Goal: Task Accomplishment & Management: Manage account settings

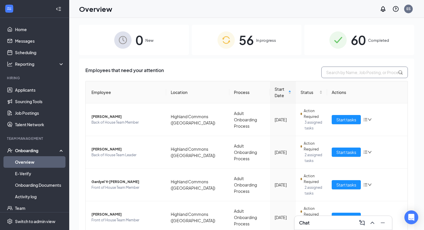
click at [340, 74] on input "text" at bounding box center [364, 73] width 87 height 12
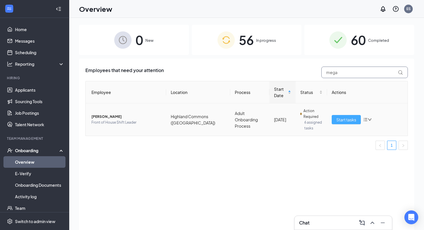
type input "mega"
click at [342, 123] on button "Start tasks" at bounding box center [346, 119] width 29 height 9
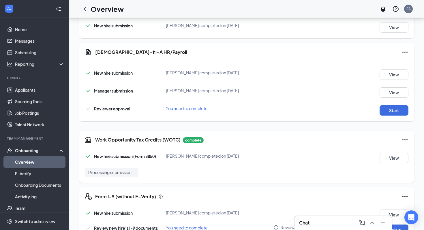
scroll to position [138, 0]
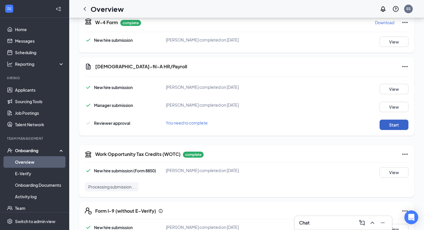
click at [392, 125] on button "Start" at bounding box center [394, 125] width 29 height 10
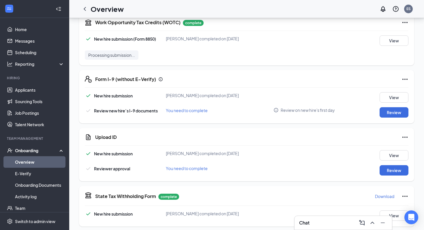
scroll to position [272, 0]
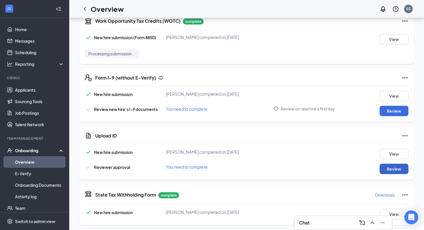
click at [386, 166] on button "Review" at bounding box center [394, 169] width 29 height 10
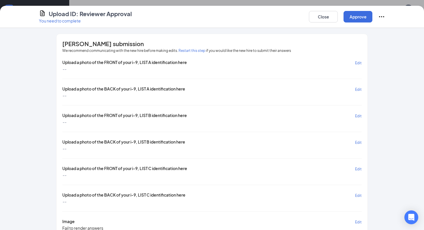
scroll to position [12, 0]
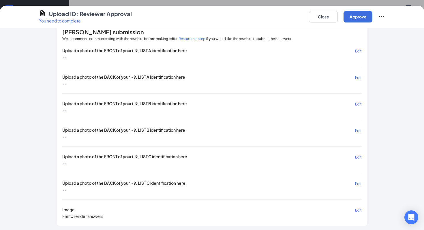
click at [186, 39] on button "Restart this step" at bounding box center [192, 39] width 27 height 6
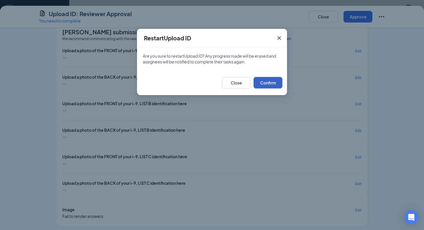
click at [264, 82] on button "Confirm" at bounding box center [268, 83] width 29 height 12
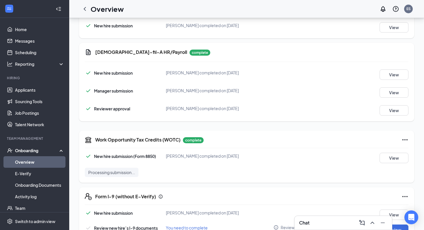
scroll to position [0, 0]
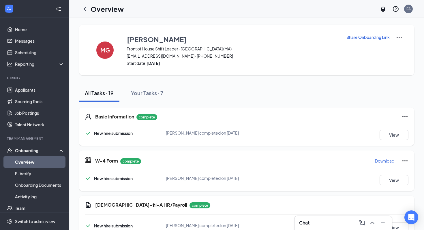
click at [357, 34] on p "Share Onboarding Link" at bounding box center [367, 37] width 43 height 6
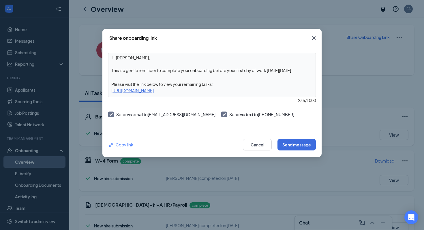
click at [154, 69] on textarea "Hi [PERSON_NAME], This is a gentle reminder to complete your onboarding before …" at bounding box center [211, 63] width 207 height 21
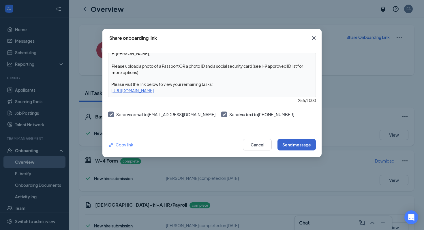
type textarea "Hi [PERSON_NAME], Please upload a photo of a Passport OR a photo ID and a socia…"
click at [302, 150] on button "Send message" at bounding box center [296, 145] width 38 height 12
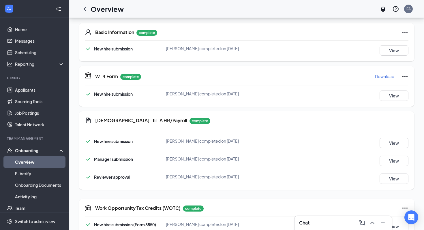
scroll to position [44, 0]
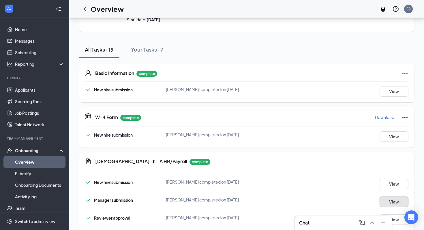
click at [387, 200] on button "View" at bounding box center [394, 202] width 29 height 10
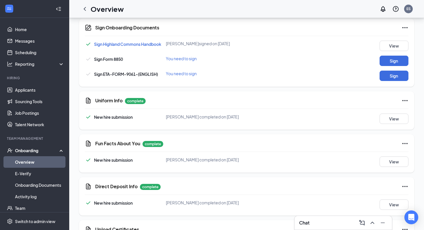
scroll to position [488, 0]
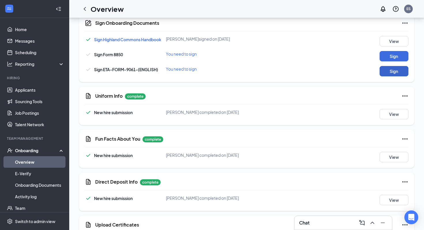
click at [395, 72] on button "Sign" at bounding box center [394, 71] width 29 height 10
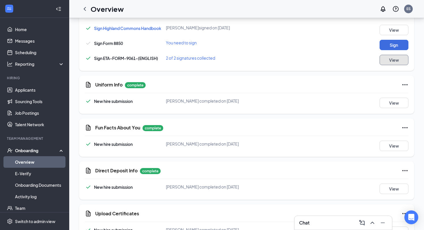
scroll to position [534, 0]
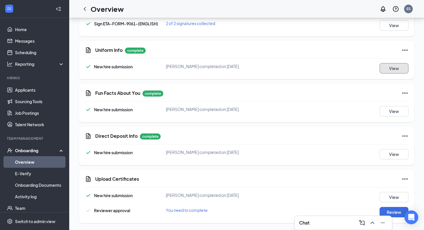
click at [388, 68] on button "View" at bounding box center [394, 68] width 29 height 10
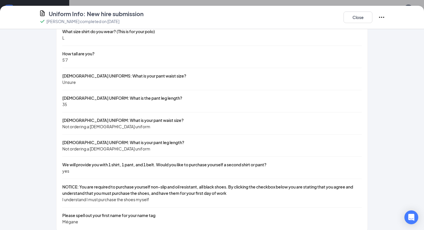
scroll to position [55, 0]
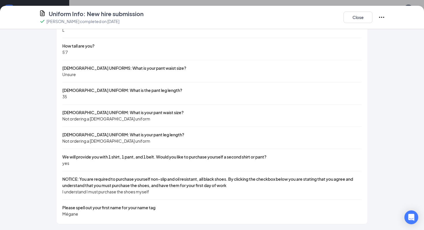
click at [69, 214] on span "Mégane" at bounding box center [70, 213] width 16 height 5
copy span "Mégane"
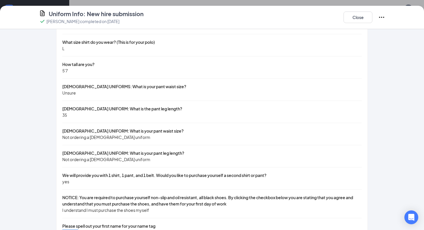
scroll to position [0, 0]
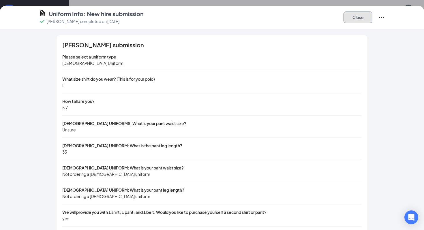
click at [353, 22] on button "Close" at bounding box center [358, 18] width 29 height 12
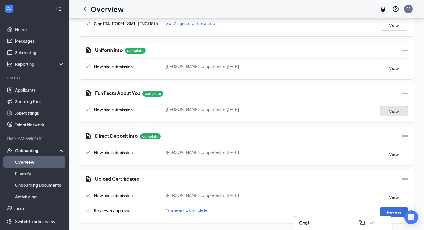
click at [394, 108] on button "View" at bounding box center [394, 111] width 29 height 10
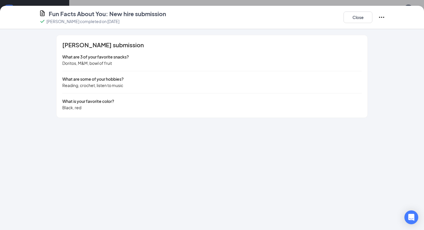
click at [93, 63] on span "Doritos, M&M, bowl of fruit" at bounding box center [87, 63] width 50 height 5
copy span "Doritos, M&M, bowl of fruit"
click at [87, 83] on span "Reading, crochet, listen to music" at bounding box center [92, 85] width 61 height 5
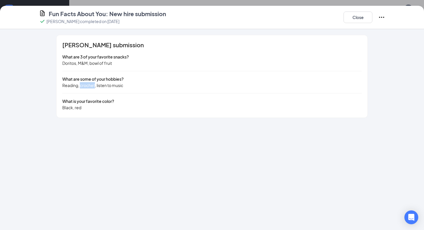
click at [87, 83] on span "Reading, crochet, listen to music" at bounding box center [92, 85] width 61 height 5
copy span "Reading, crochet, listen to music"
click at [361, 14] on button "Close" at bounding box center [358, 18] width 29 height 12
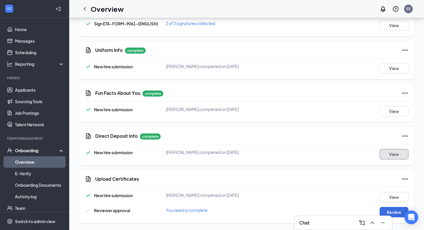
click at [398, 153] on button "View" at bounding box center [394, 154] width 29 height 10
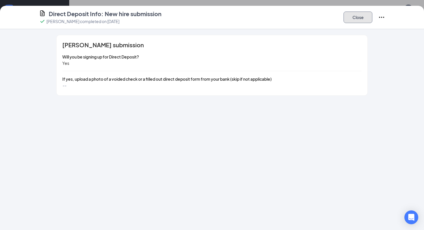
click at [351, 20] on button "Close" at bounding box center [358, 18] width 29 height 12
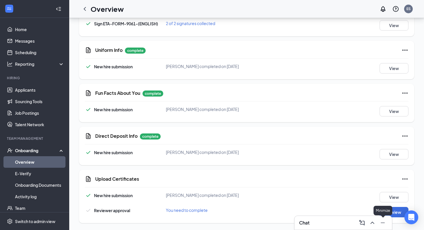
click at [388, 211] on div "Minimize" at bounding box center [382, 211] width 19 height 10
click at [384, 221] on icon "Minimize" at bounding box center [382, 222] width 7 height 7
click at [389, 213] on button "Review" at bounding box center [394, 212] width 29 height 10
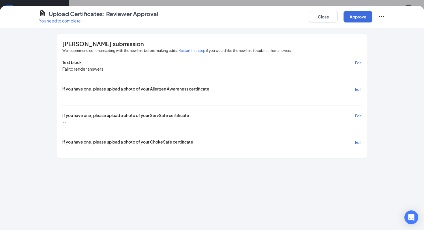
click at [350, 23] on div "Close Approve" at bounding box center [347, 17] width 76 height 14
click at [351, 21] on button "Approve" at bounding box center [358, 17] width 29 height 12
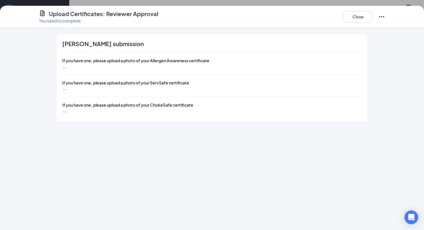
click at [344, 27] on div "Upload Certificates: Reviewer Approval You need to complete Close" at bounding box center [212, 17] width 424 height 22
click at [345, 19] on button "Close" at bounding box center [358, 17] width 29 height 12
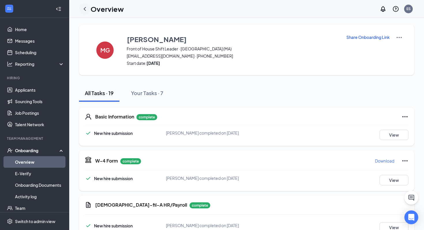
click at [86, 6] on icon "ChevronLeft" at bounding box center [84, 8] width 7 height 7
